Goal: Task Accomplishment & Management: Use online tool/utility

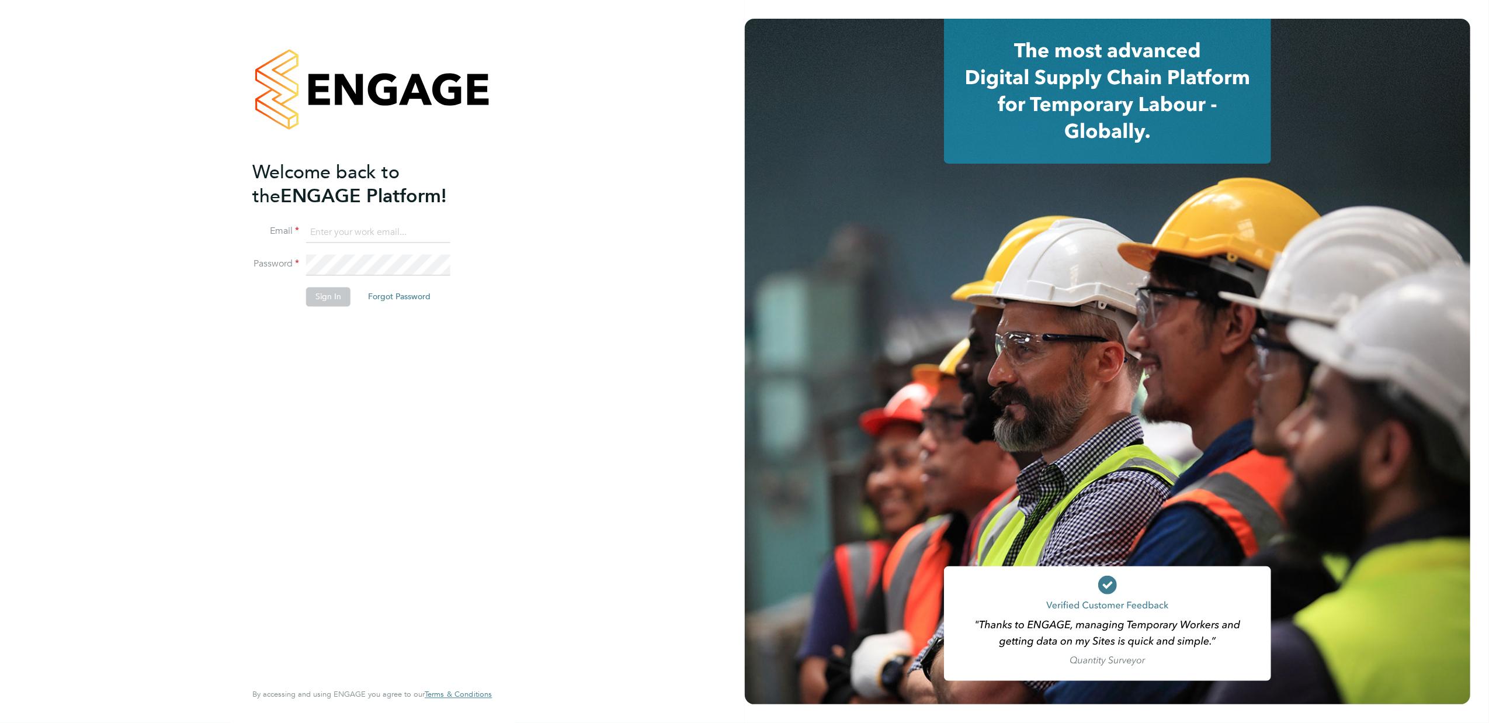
type input "[EMAIL_ADDRESS][DOMAIN_NAME]"
click at [323, 303] on button "Sign In" at bounding box center [328, 296] width 44 height 19
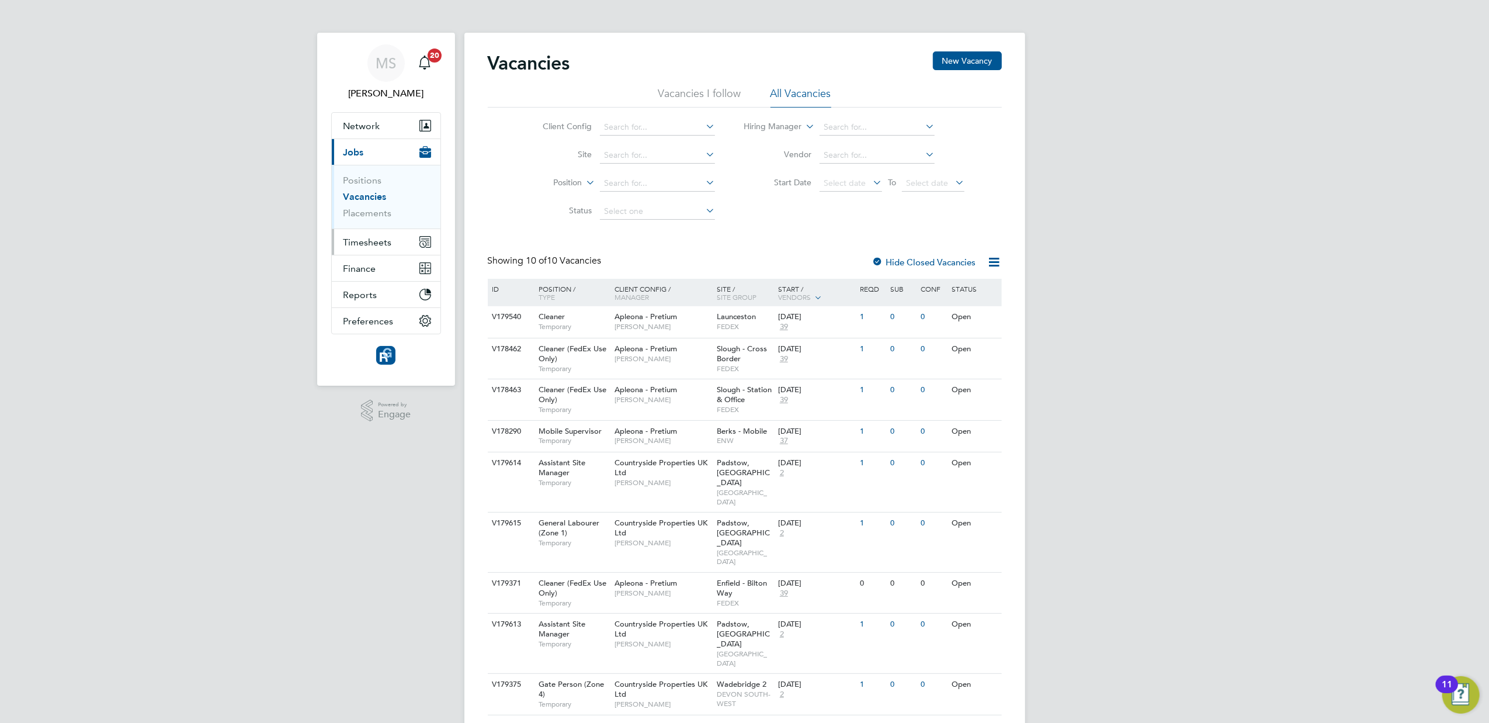
click at [358, 239] on span "Timesheets" at bounding box center [367, 242] width 48 height 11
click at [359, 206] on link "Timesheets" at bounding box center [367, 206] width 48 height 11
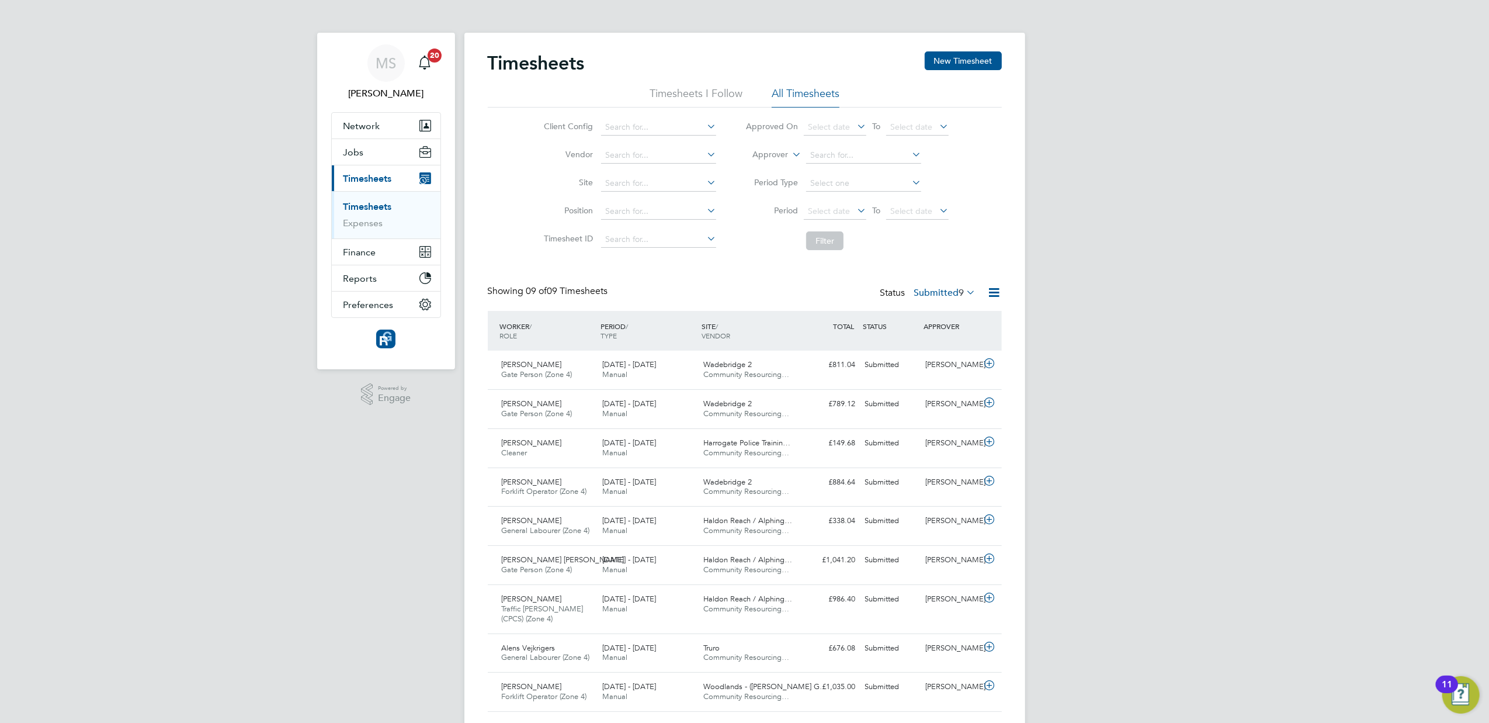
click at [945, 293] on label "Submitted 9" at bounding box center [945, 293] width 62 height 12
click at [936, 358] on li "Approved" at bounding box center [929, 363] width 54 height 16
